Goal: Navigation & Orientation: Find specific page/section

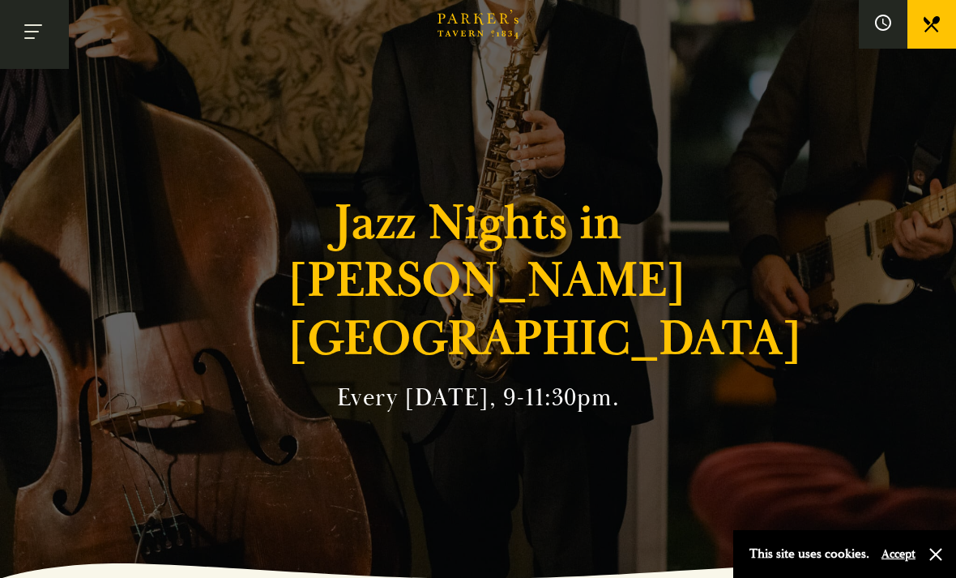
click at [23, 26] on button "Toggle navigation" at bounding box center [34, 34] width 69 height 69
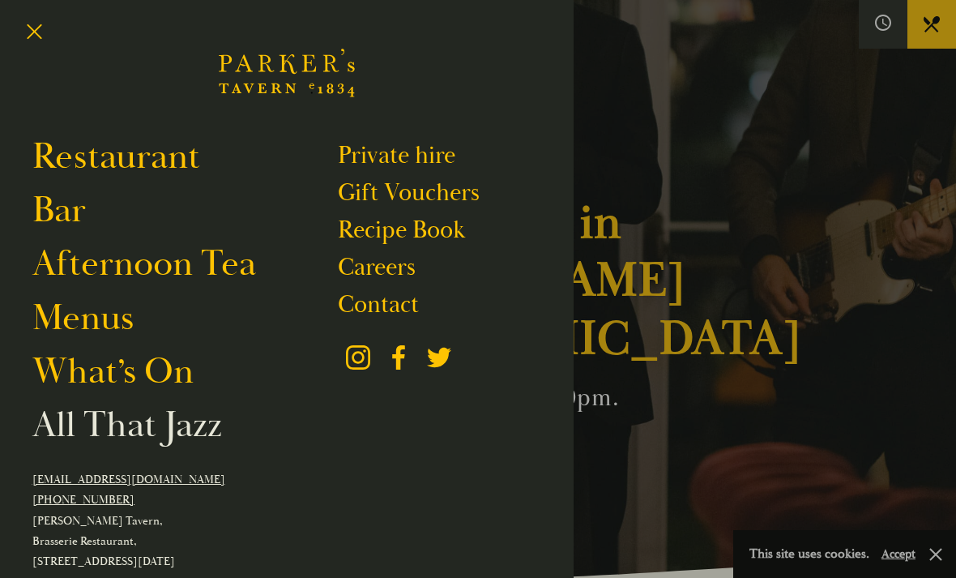
click at [146, 435] on link "All That Jazz" at bounding box center [127, 425] width 190 height 45
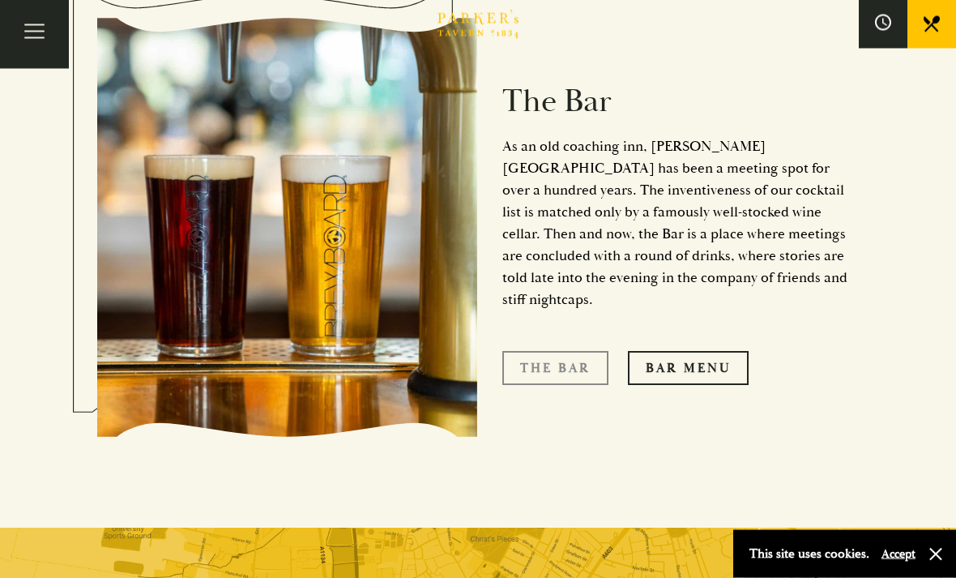
scroll to position [1820, 0]
click at [562, 351] on link "The Bar" at bounding box center [555, 368] width 106 height 34
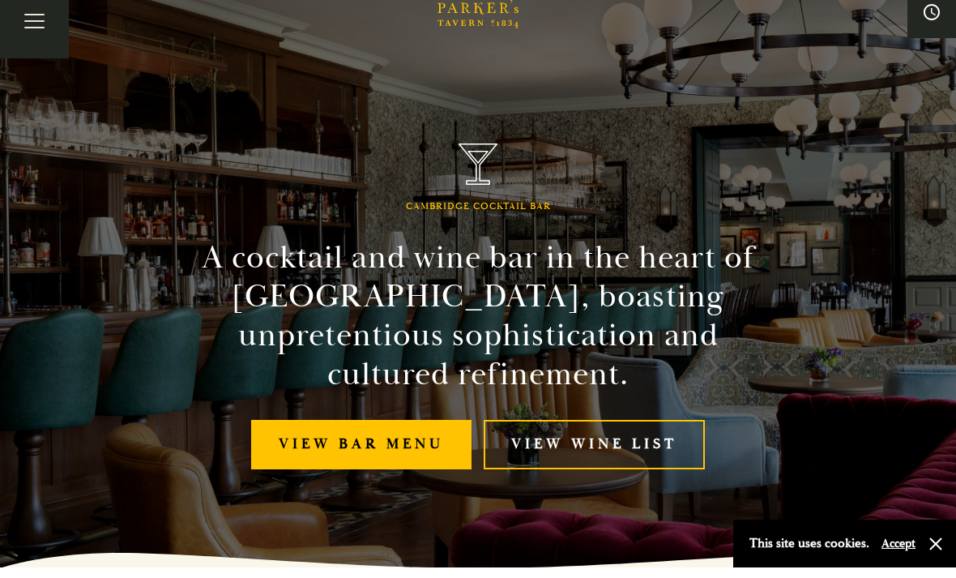
scroll to position [11, 0]
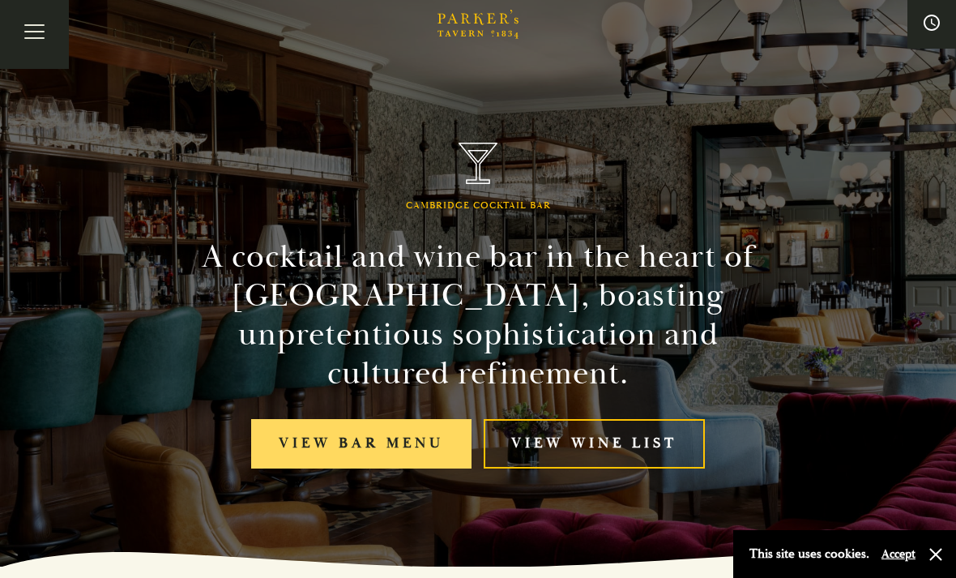
click at [395, 451] on link "View bar menu" at bounding box center [361, 443] width 220 height 49
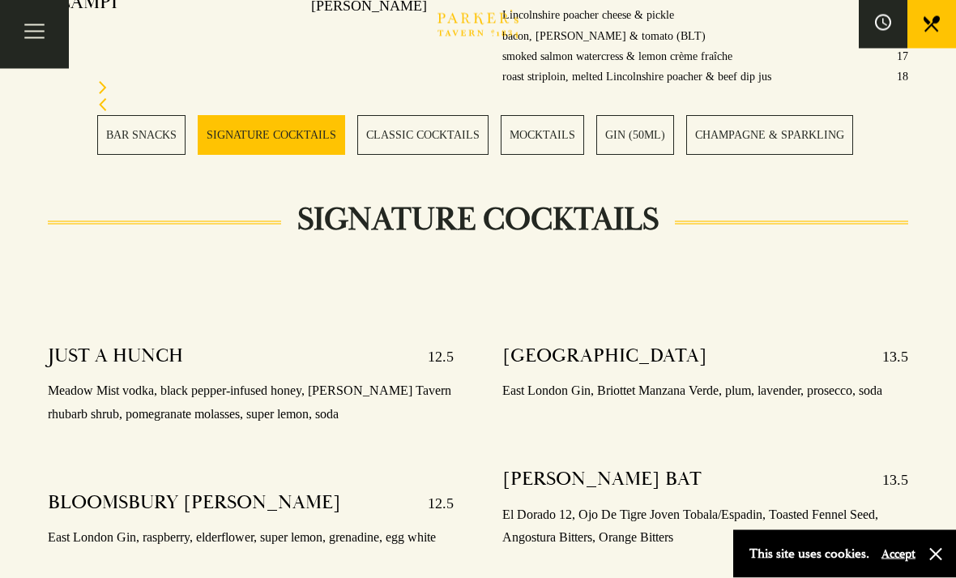
scroll to position [1646, 0]
